Goal: Transaction & Acquisition: Purchase product/service

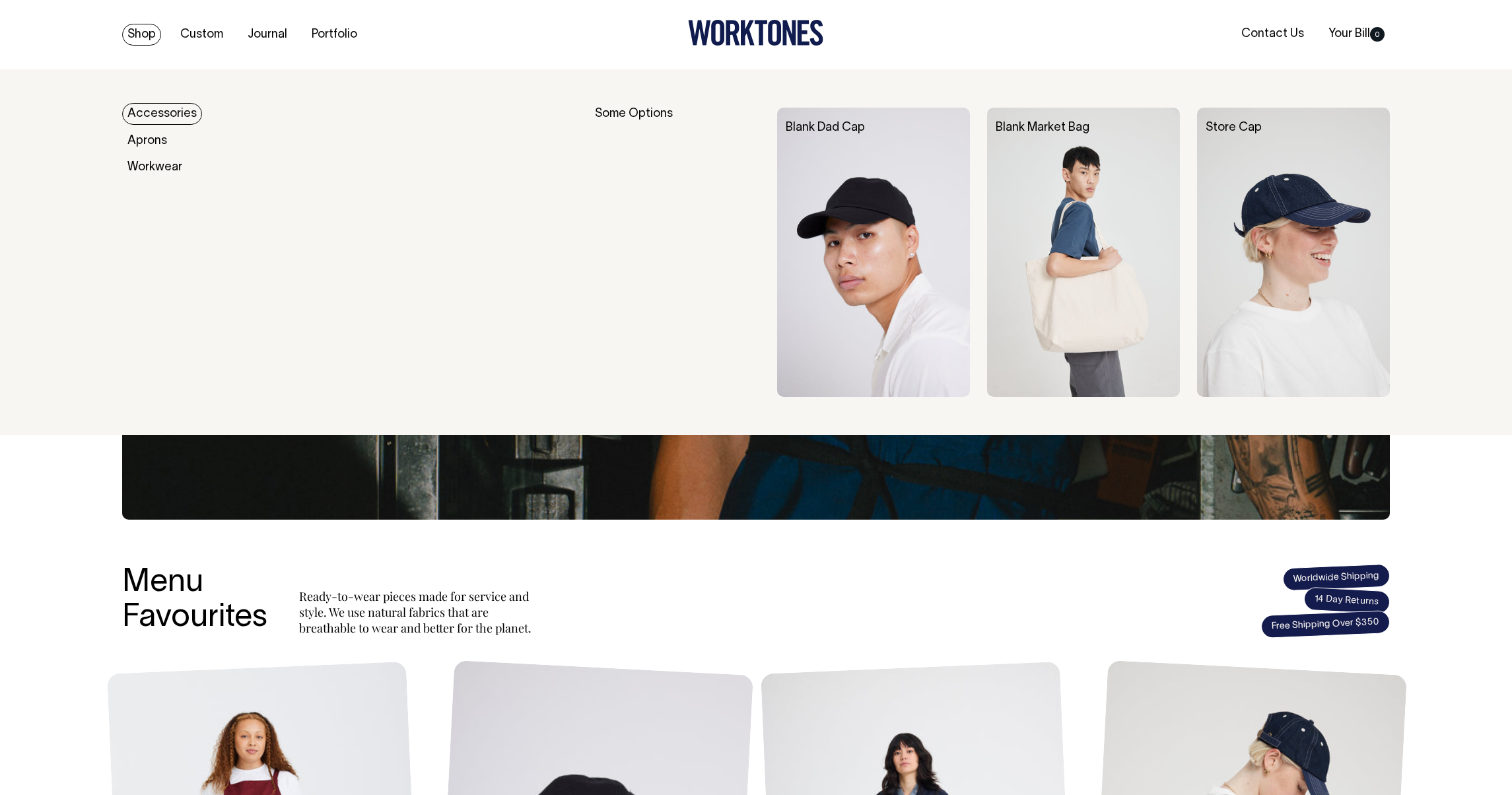
click at [143, 36] on link "Shop" at bounding box center [142, 34] width 39 height 22
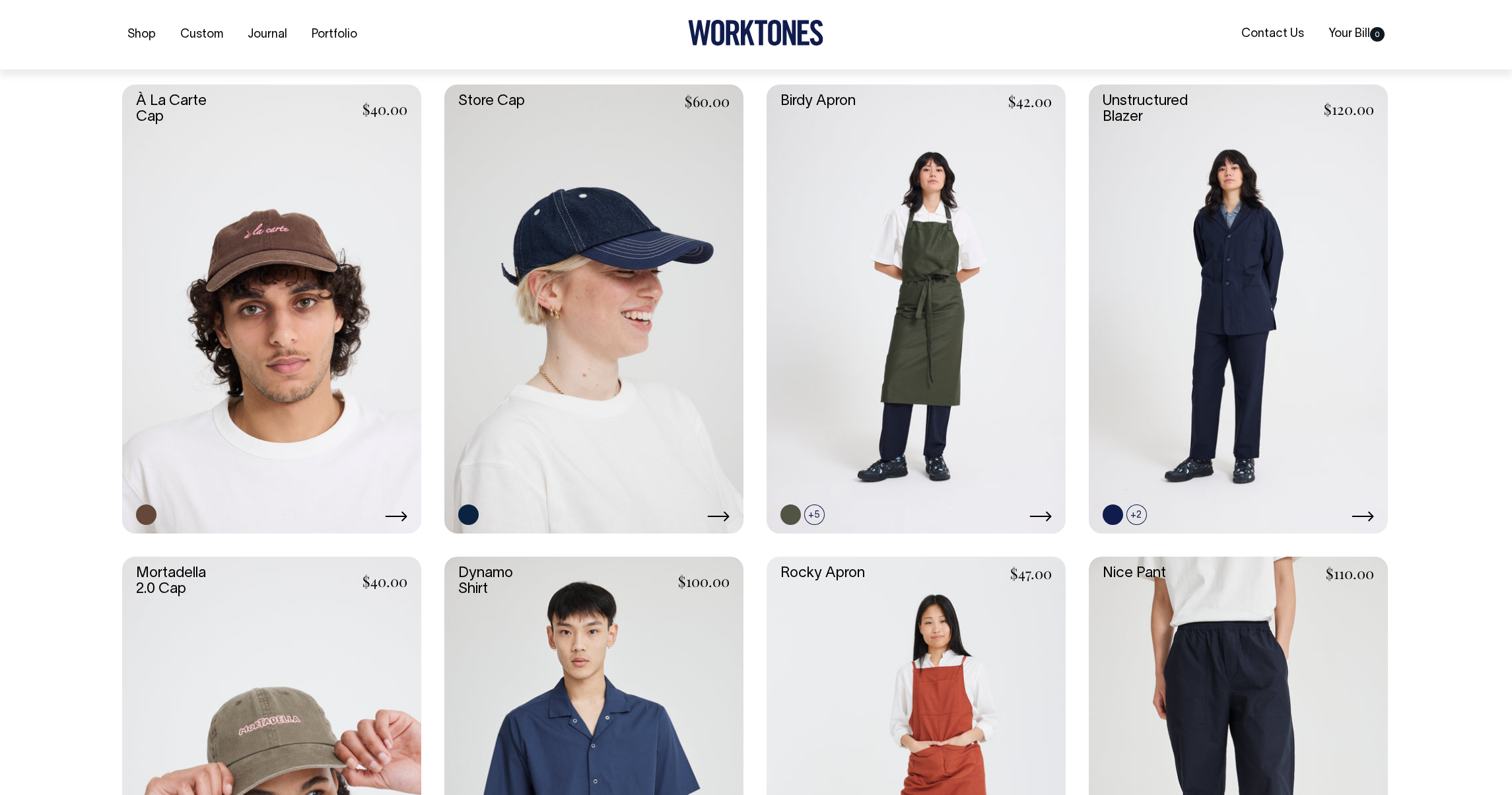
scroll to position [778, 0]
click at [602, 299] on link at bounding box center [593, 309] width 299 height 449
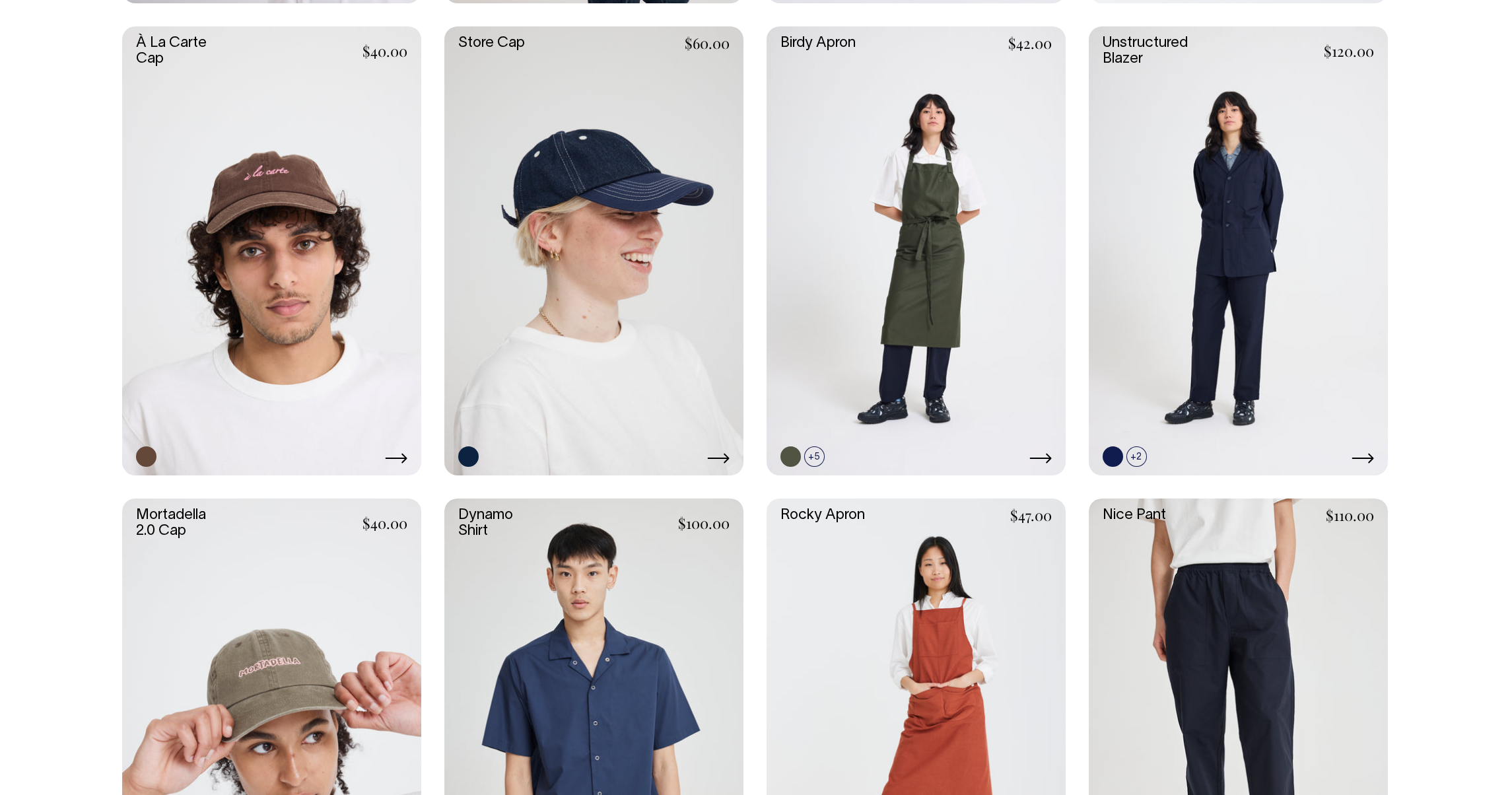
scroll to position [835, 0]
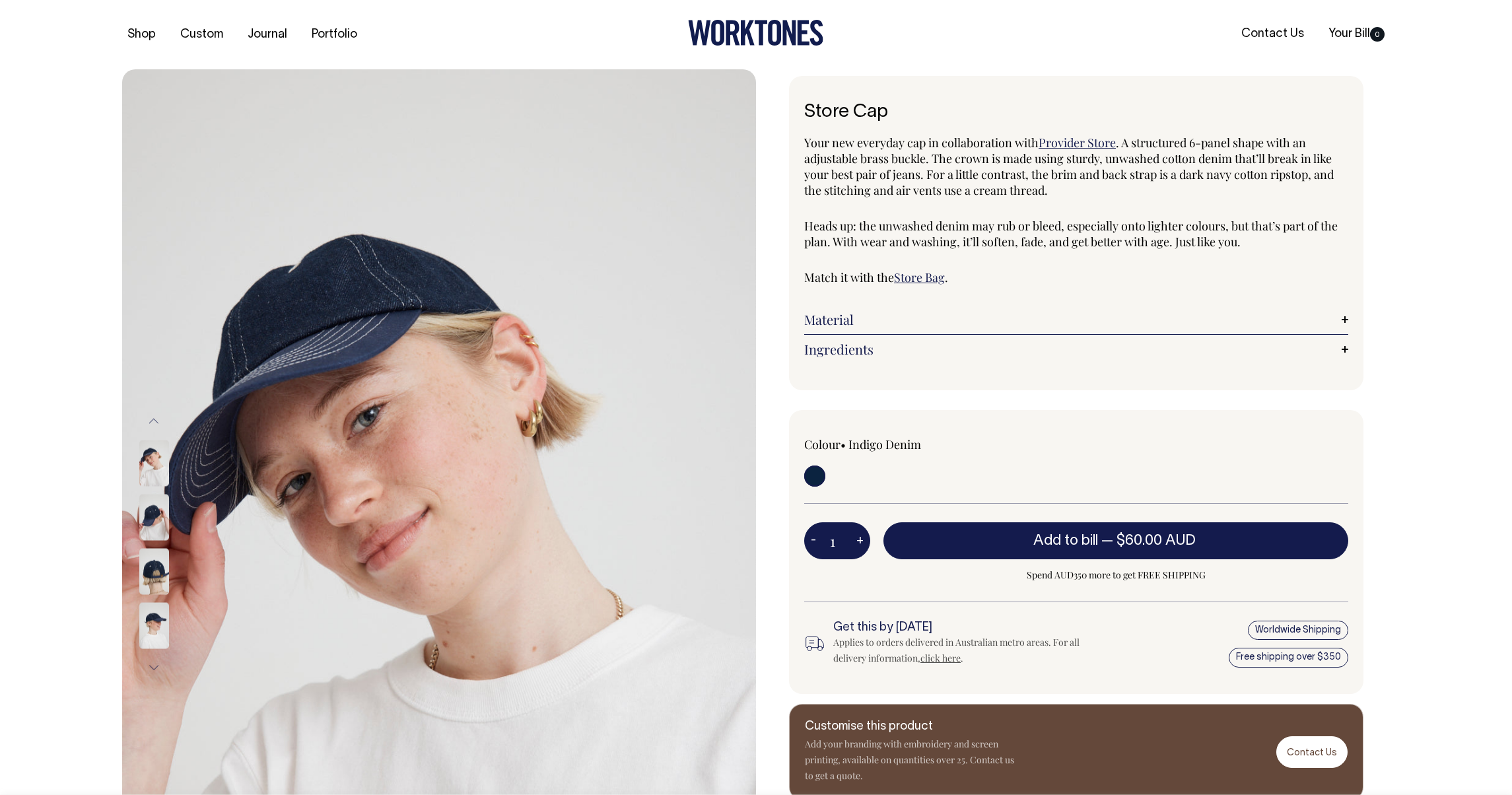
click at [1080, 142] on span "Provider Store" at bounding box center [1077, 143] width 77 height 16
click at [934, 281] on link "Store Bag" at bounding box center [919, 277] width 51 height 16
